Goal: Task Accomplishment & Management: Use online tool/utility

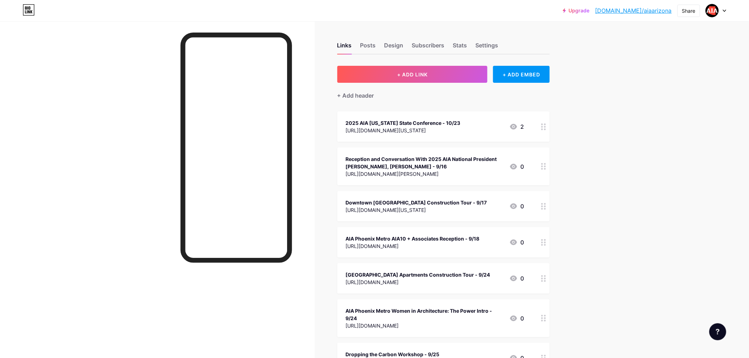
click at [430, 165] on div "Reception and Conversation With 2025 AIA National President [PERSON_NAME], [PER…" at bounding box center [425, 162] width 158 height 15
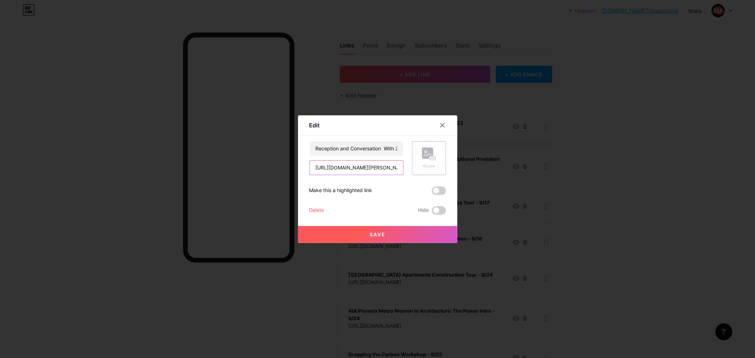
click at [366, 168] on input "[URL][DOMAIN_NAME][PERSON_NAME]" at bounding box center [356, 168] width 93 height 14
click at [643, 65] on div at bounding box center [377, 179] width 755 height 358
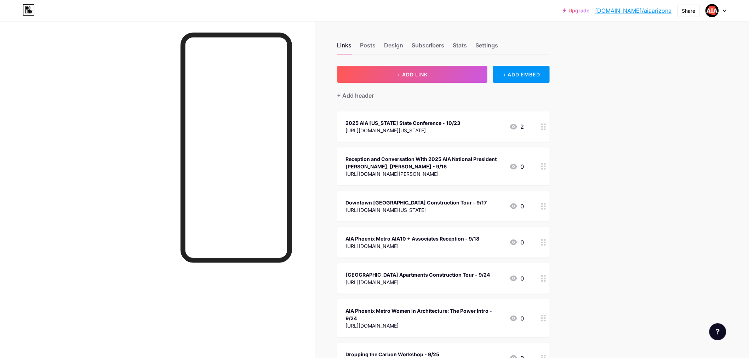
click at [725, 11] on icon at bounding box center [724, 11] width 3 height 2
click at [688, 103] on li "Logout" at bounding box center [682, 99] width 88 height 19
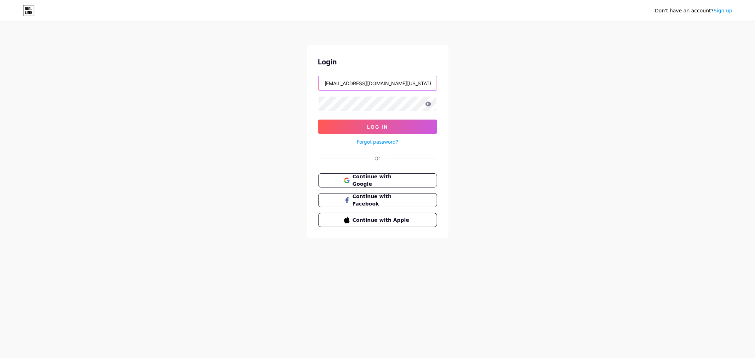
click at [395, 84] on input "[EMAIL_ADDRESS][DOMAIN_NAME][US_STATE]" at bounding box center [378, 83] width 118 height 14
type input "[PERSON_NAME][EMAIL_ADDRESS][DOMAIN_NAME][US_STATE]"
click at [387, 128] on span "Log In" at bounding box center [377, 127] width 21 height 6
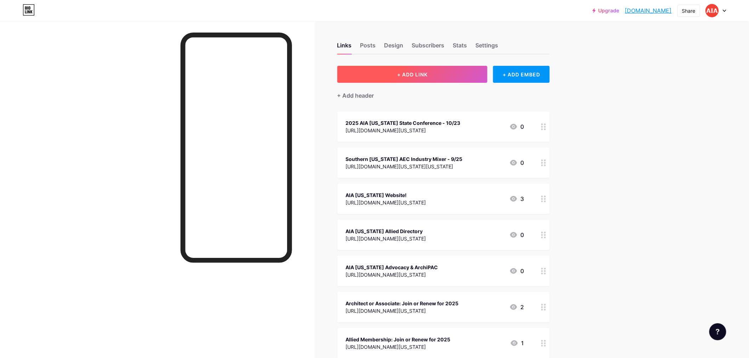
click at [405, 73] on span "+ ADD LINK" at bounding box center [412, 75] width 30 height 6
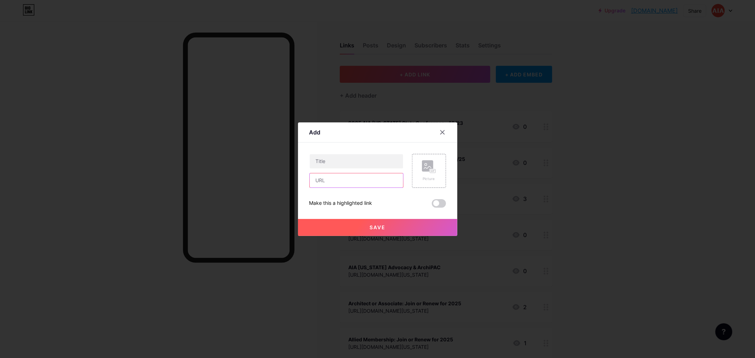
click at [316, 182] on input "text" at bounding box center [356, 181] width 93 height 14
paste input "[URL][DOMAIN_NAME][PERSON_NAME]"
type input "[URL][DOMAIN_NAME][PERSON_NAME]"
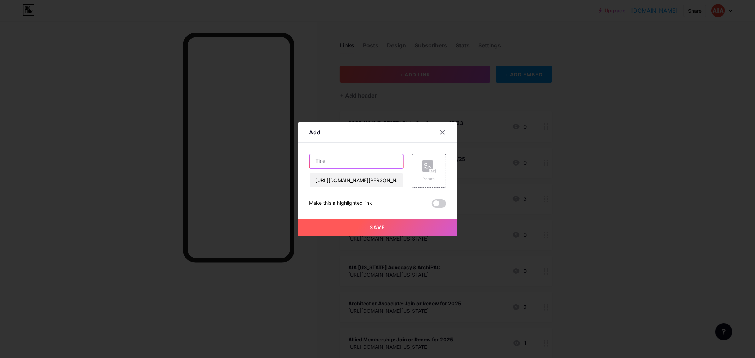
click at [320, 160] on input "text" at bounding box center [356, 161] width 93 height 14
paste input "Reception and Conversation With 2025 AIA National President [PERSON_NAME], [PER…"
type input "Reception and Conversation With 2025 AIA National President [PERSON_NAME], [PER…"
click at [372, 226] on span "Save" at bounding box center [378, 228] width 16 height 6
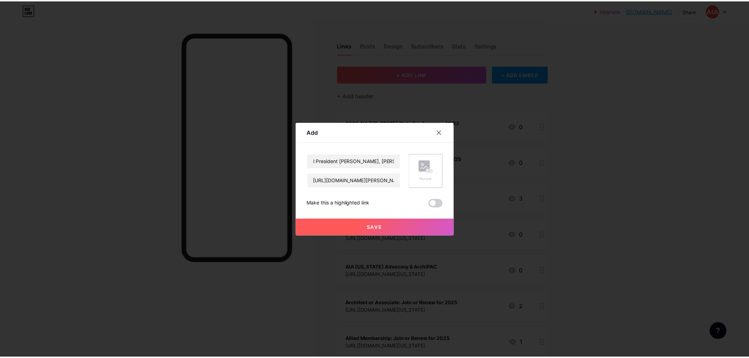
scroll to position [0, 0]
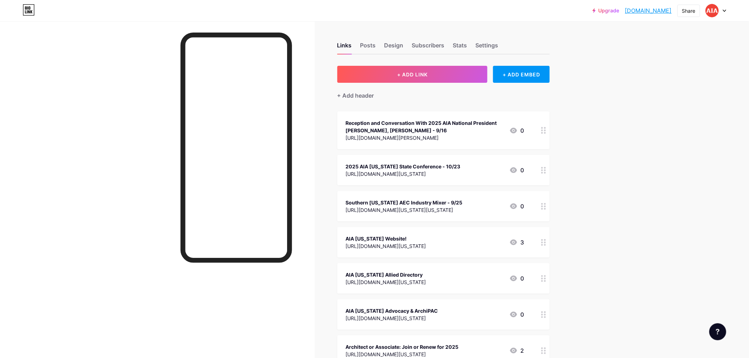
click at [543, 205] on div at bounding box center [544, 206] width 12 height 30
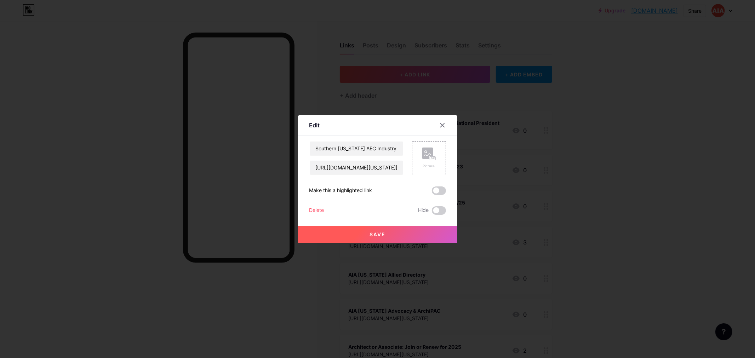
click at [595, 207] on div at bounding box center [377, 179] width 755 height 358
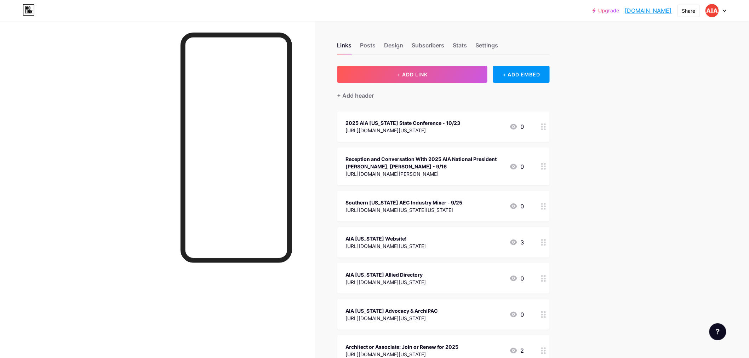
click at [626, 184] on div "Upgrade aiasouthernaz.b... [DOMAIN_NAME] Share Switch accounts aiasouthernaz [D…" at bounding box center [374, 303] width 749 height 606
